Goal: Task Accomplishment & Management: Manage account settings

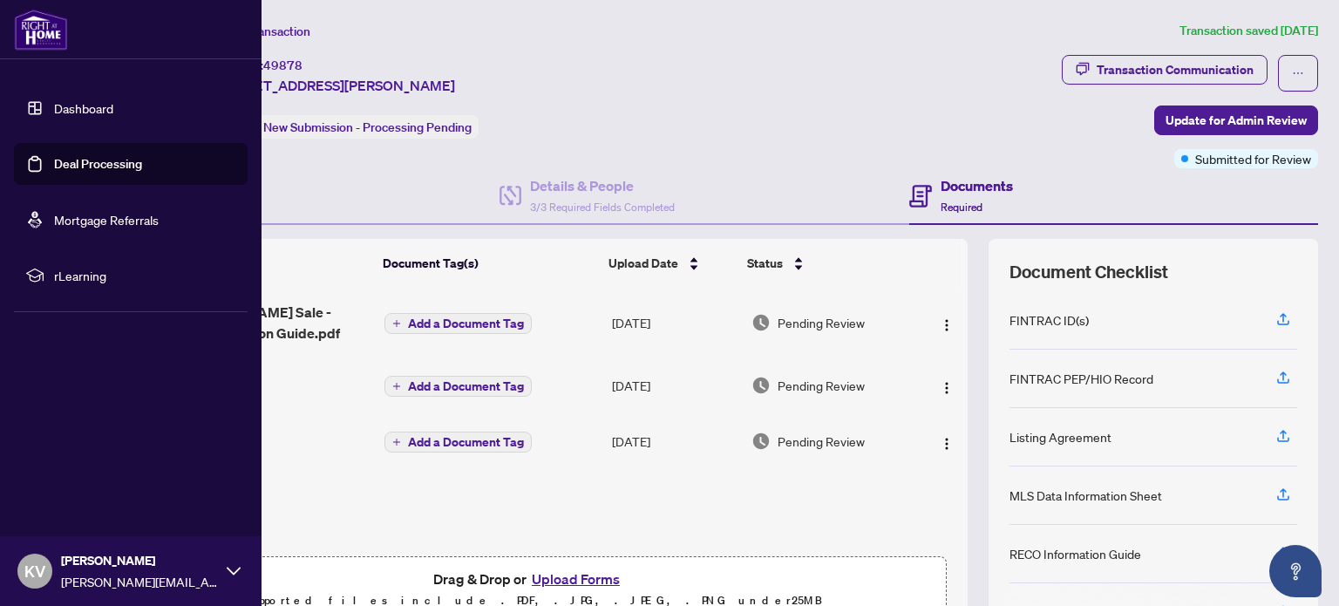
click at [92, 167] on link "Deal Processing" at bounding box center [98, 164] width 88 height 16
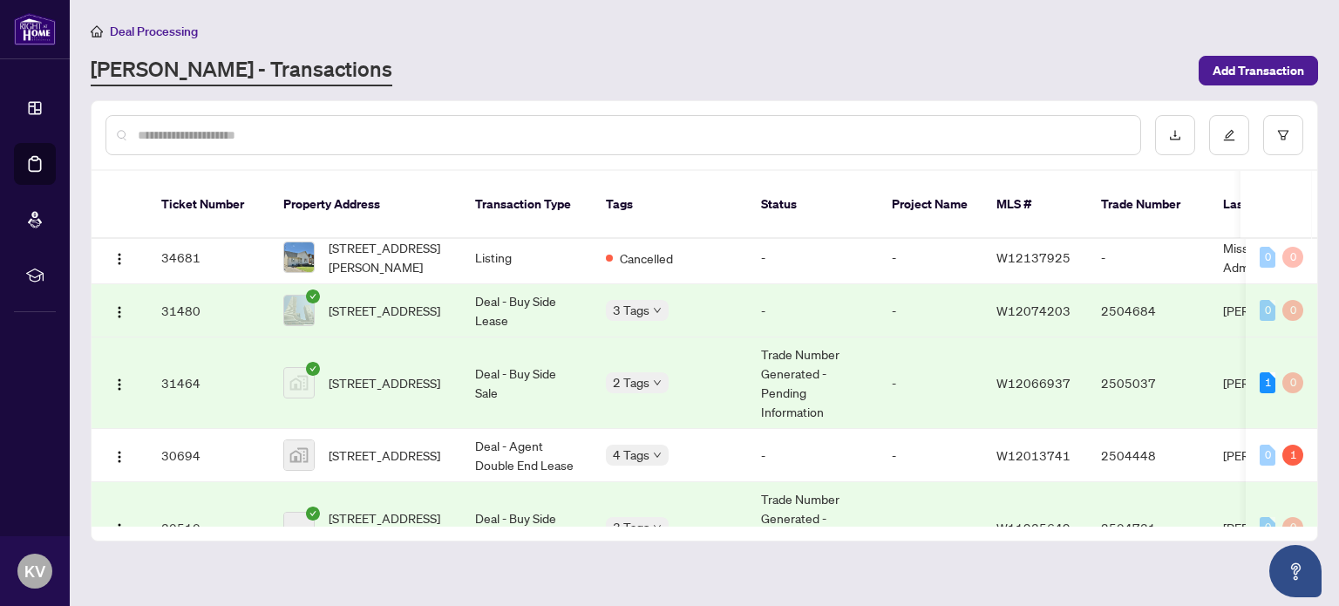
scroll to position [579, 0]
click at [695, 371] on div "2 Tags" at bounding box center [669, 381] width 127 height 20
click at [383, 374] on span "[STREET_ADDRESS]" at bounding box center [385, 381] width 112 height 19
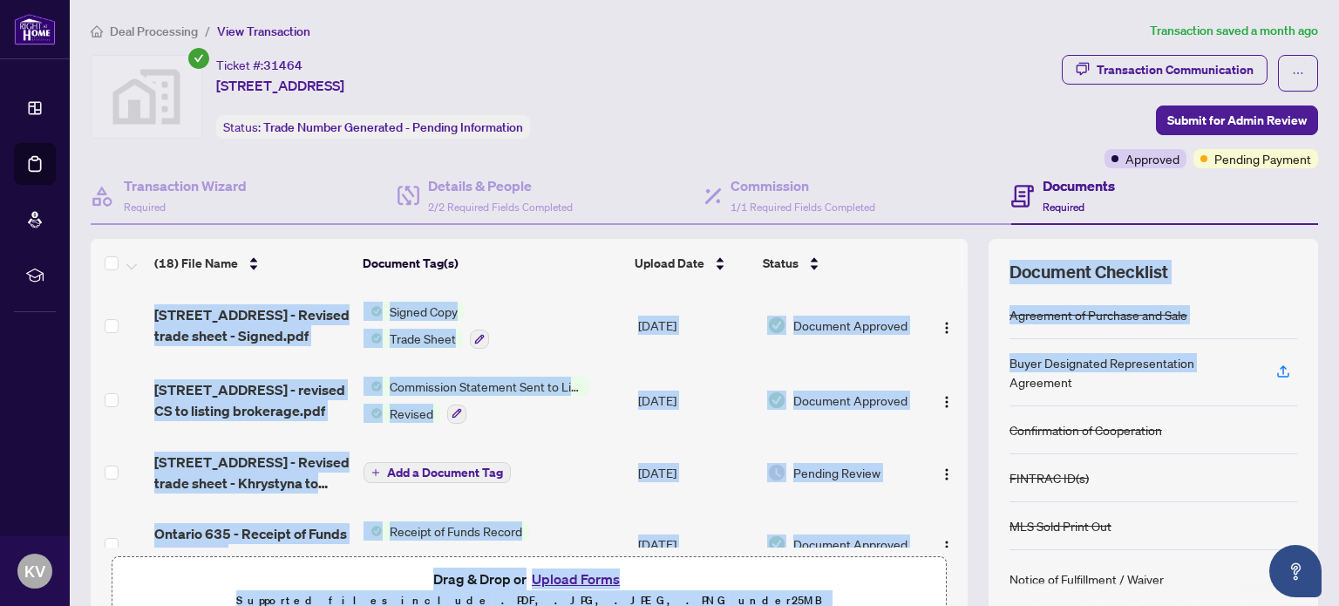
drag, startPoint x: 955, startPoint y: 319, endPoint x: 970, endPoint y: 370, distance: 52.9
click at [970, 370] on div "(18) File Name Document Tag(s) Upload Date Status [STREET_ADDRESS] - Revised tr…" at bounding box center [704, 435] width 1227 height 392
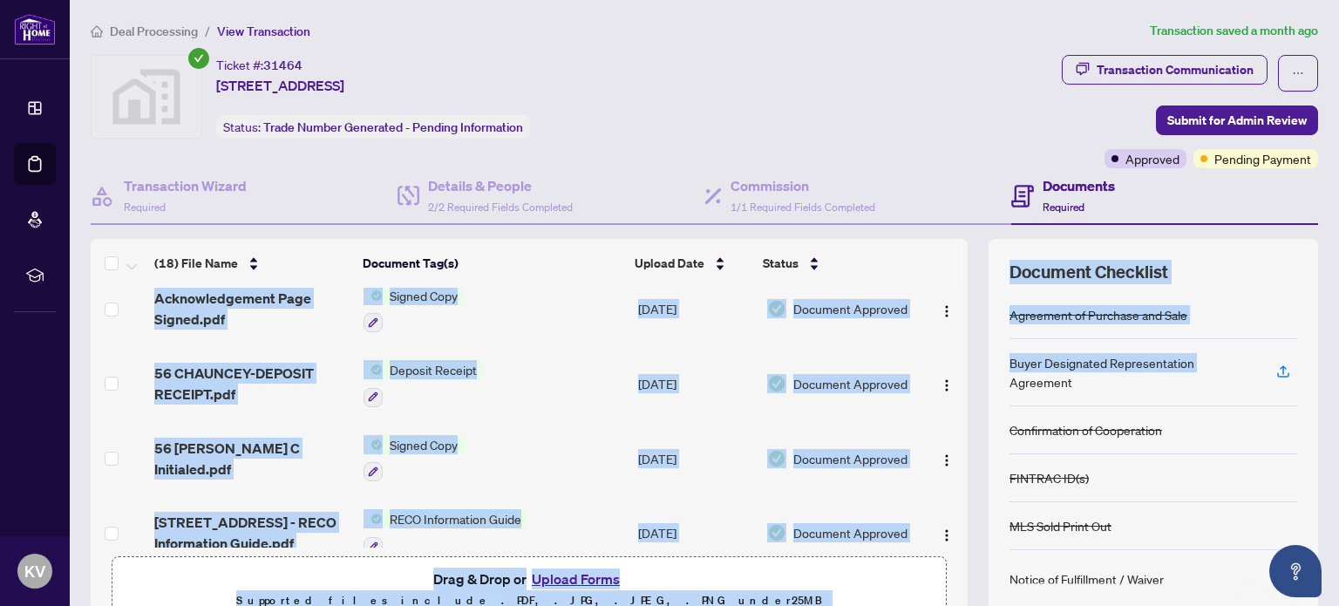
scroll to position [1064, 0]
